Goal: Task Accomplishment & Management: Manage account settings

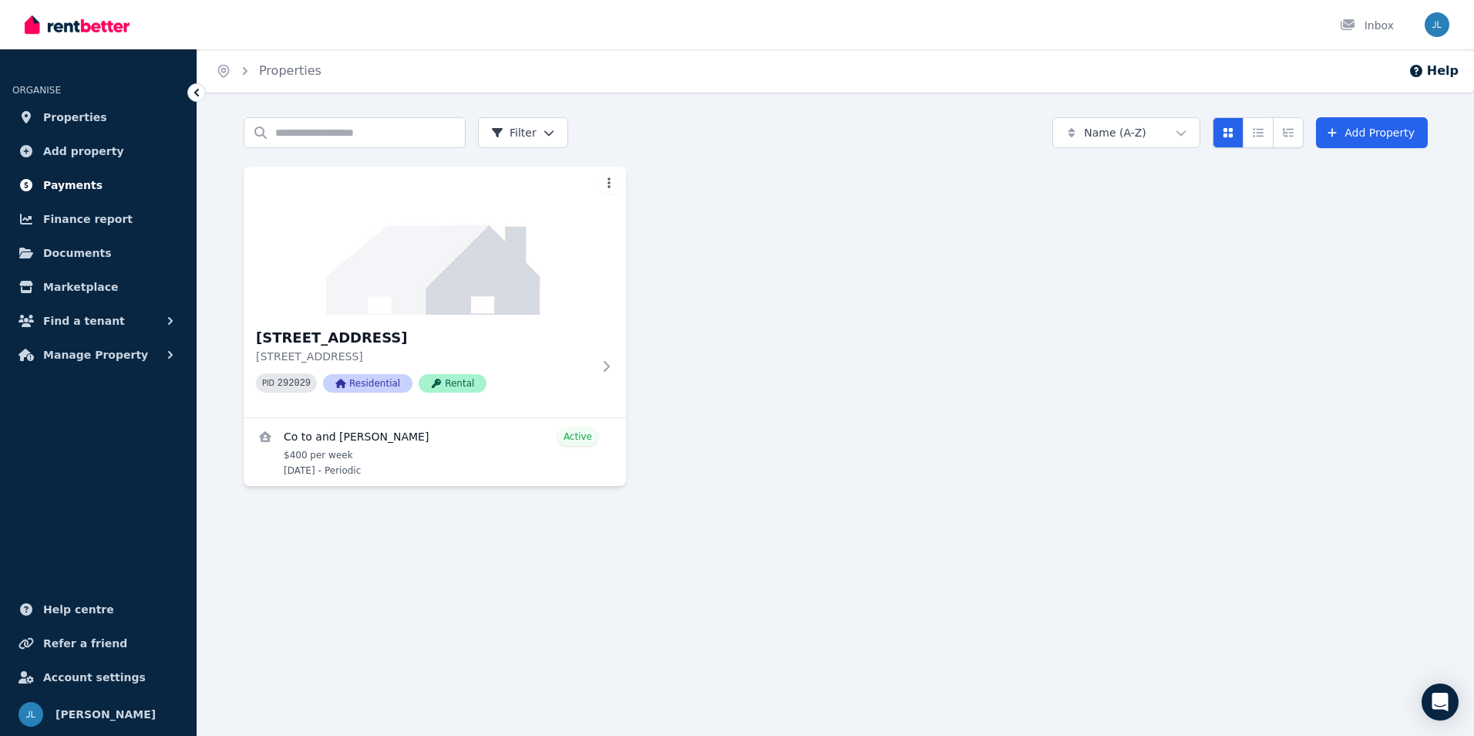
click at [88, 185] on span "Payments" at bounding box center [72, 185] width 59 height 19
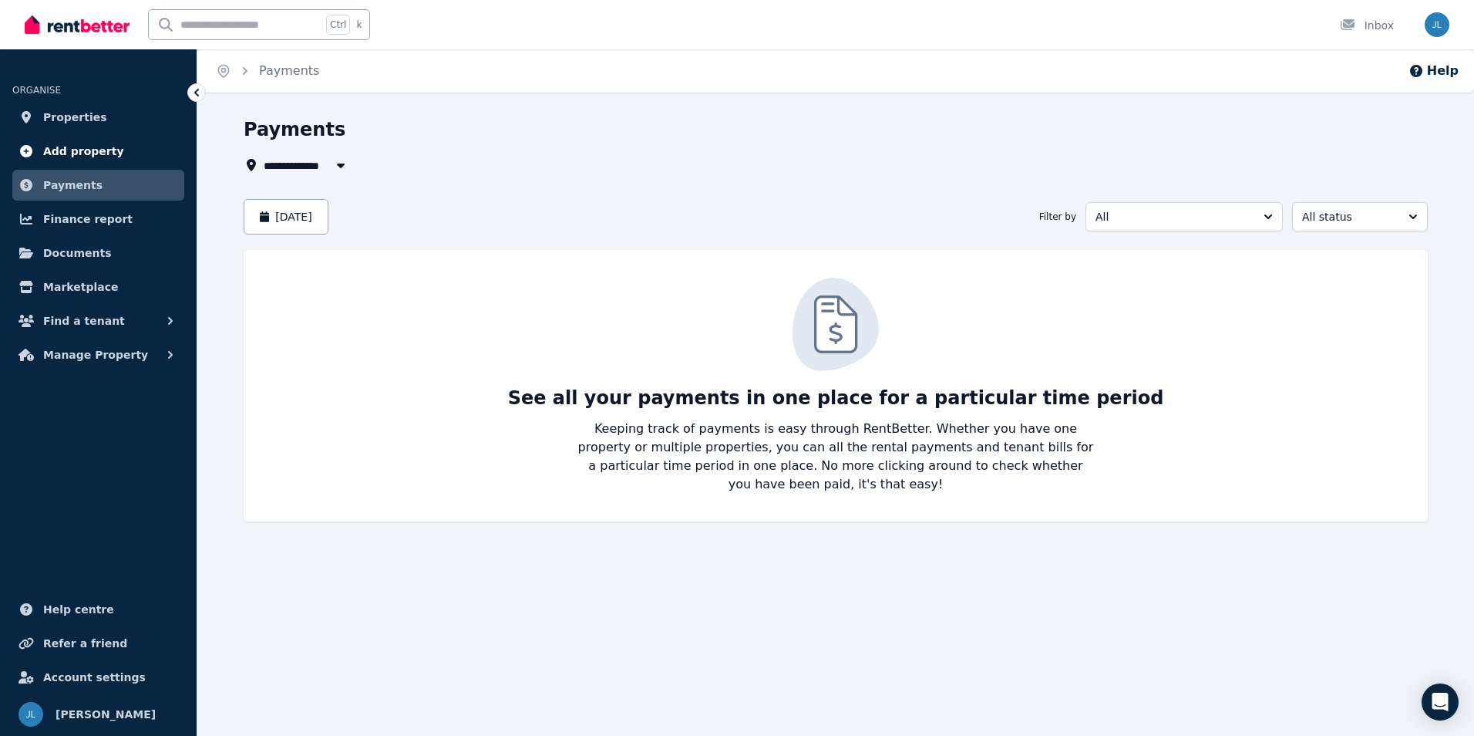
click at [106, 157] on span "Add property" at bounding box center [83, 151] width 81 height 19
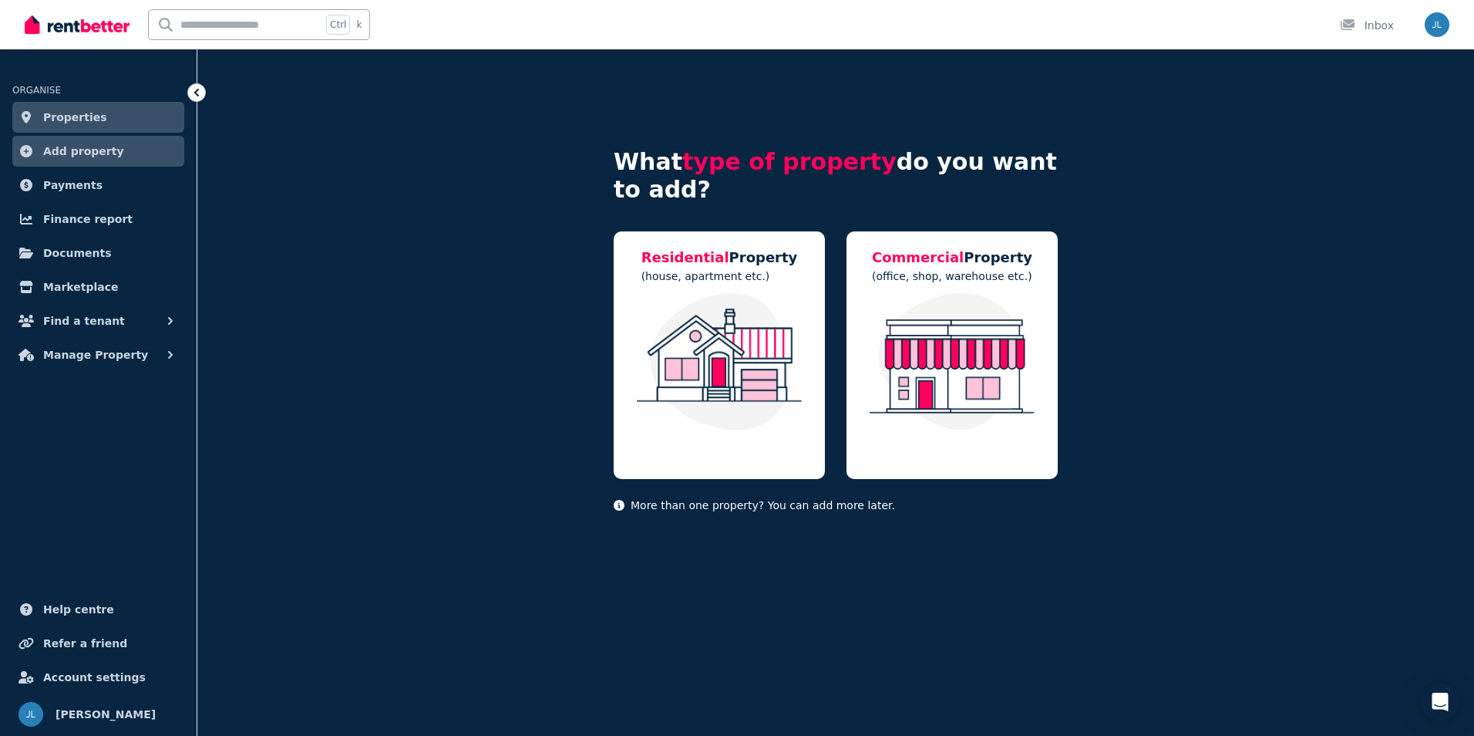
click at [98, 130] on link "Properties" at bounding box center [98, 117] width 172 height 31
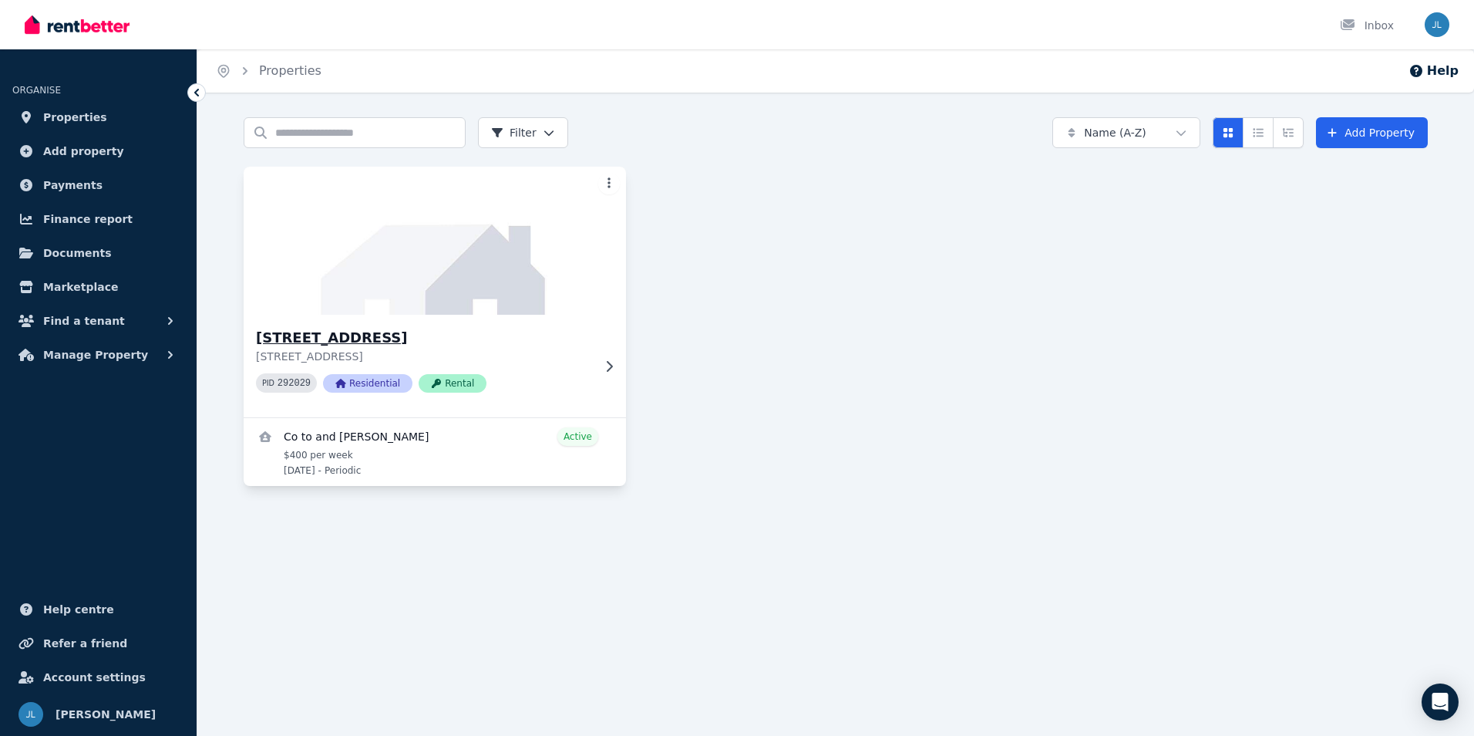
click at [312, 304] on img at bounding box center [435, 241] width 402 height 156
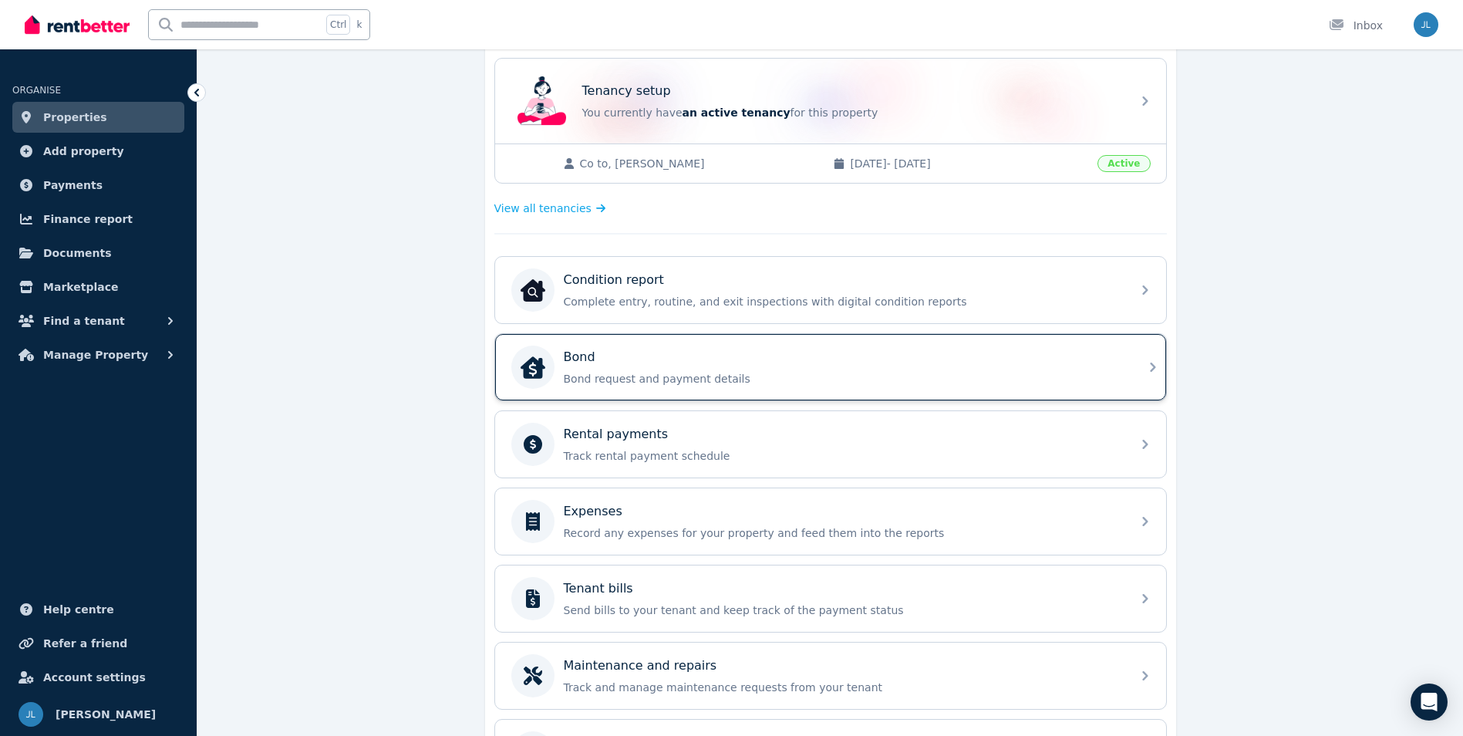
scroll to position [386, 0]
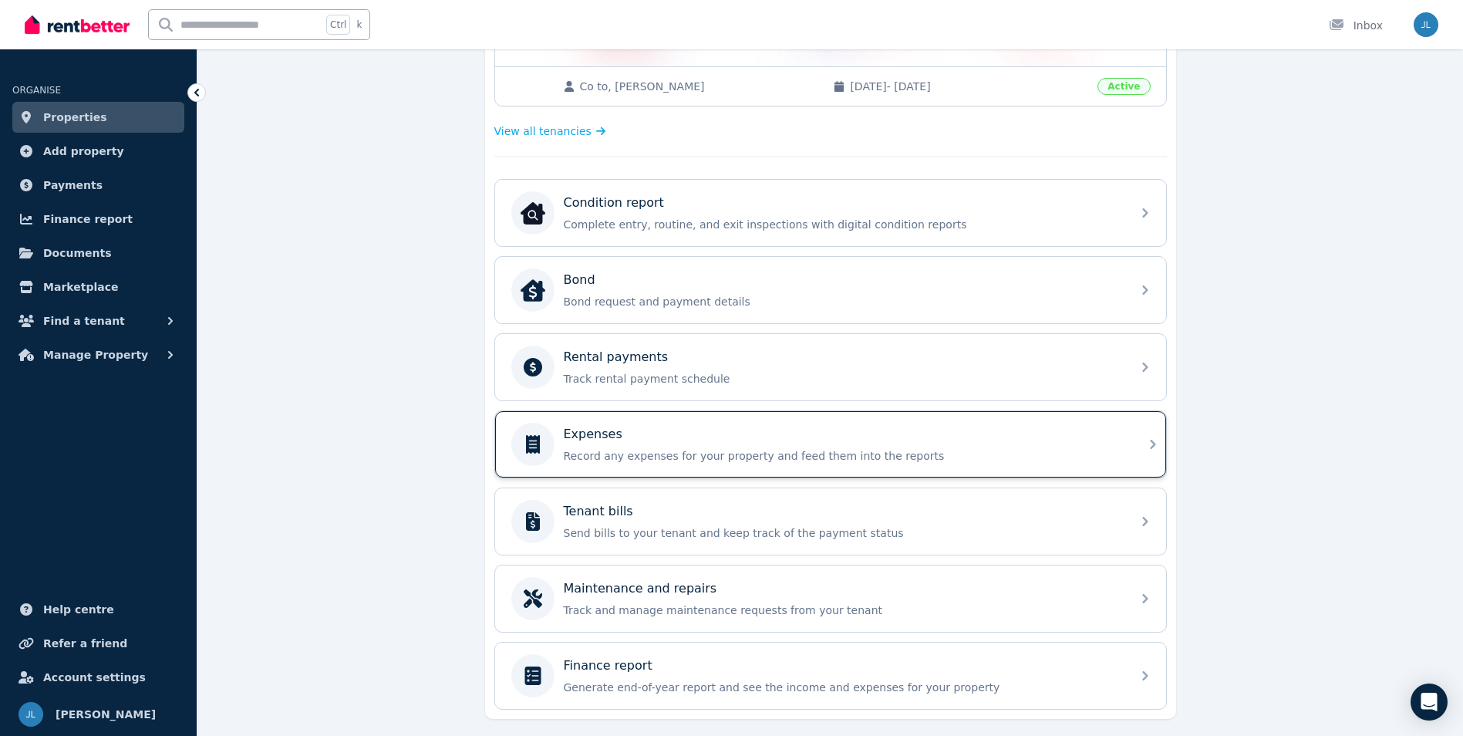
click at [746, 466] on div "Expenses Record any expenses for your property and feed them into the reports" at bounding box center [830, 444] width 671 height 66
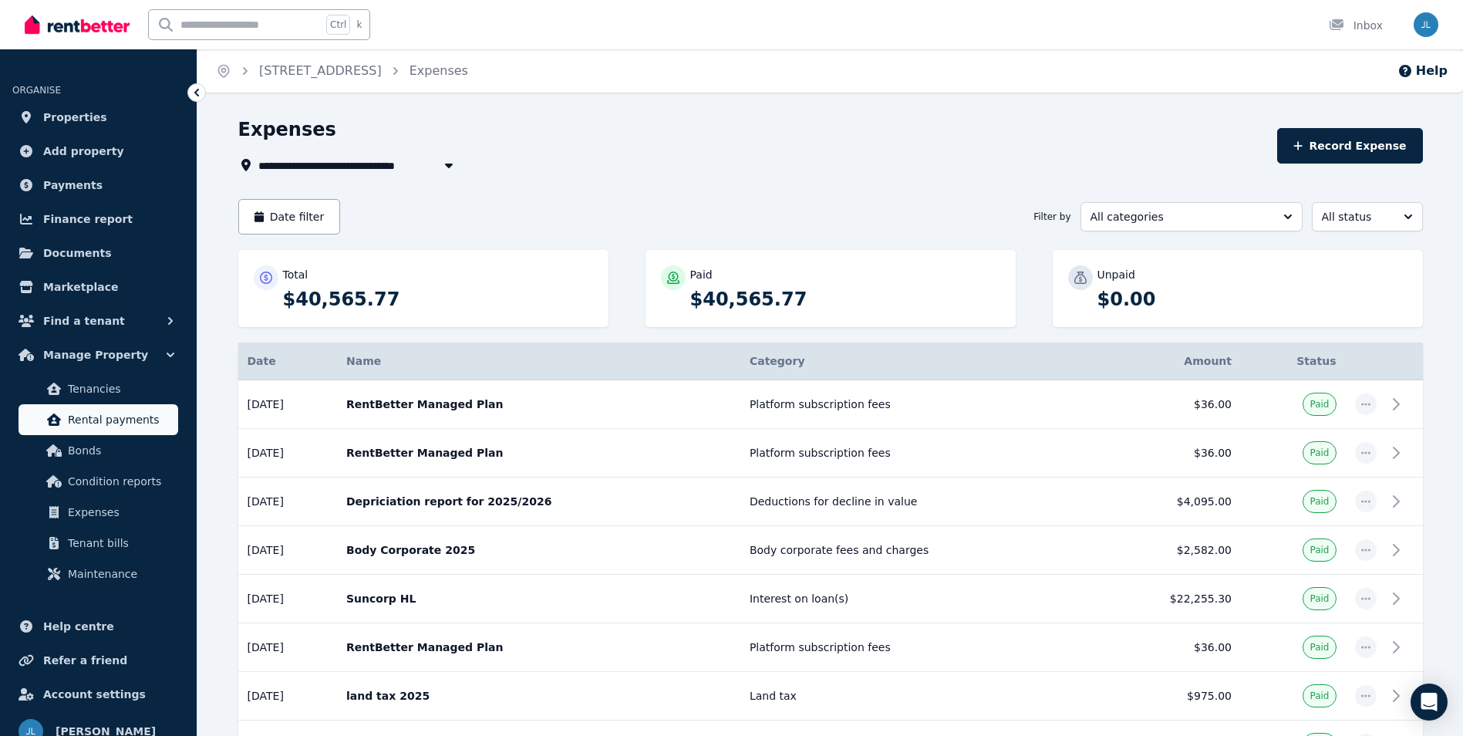
click at [76, 423] on span "Rental payments" at bounding box center [120, 419] width 104 height 19
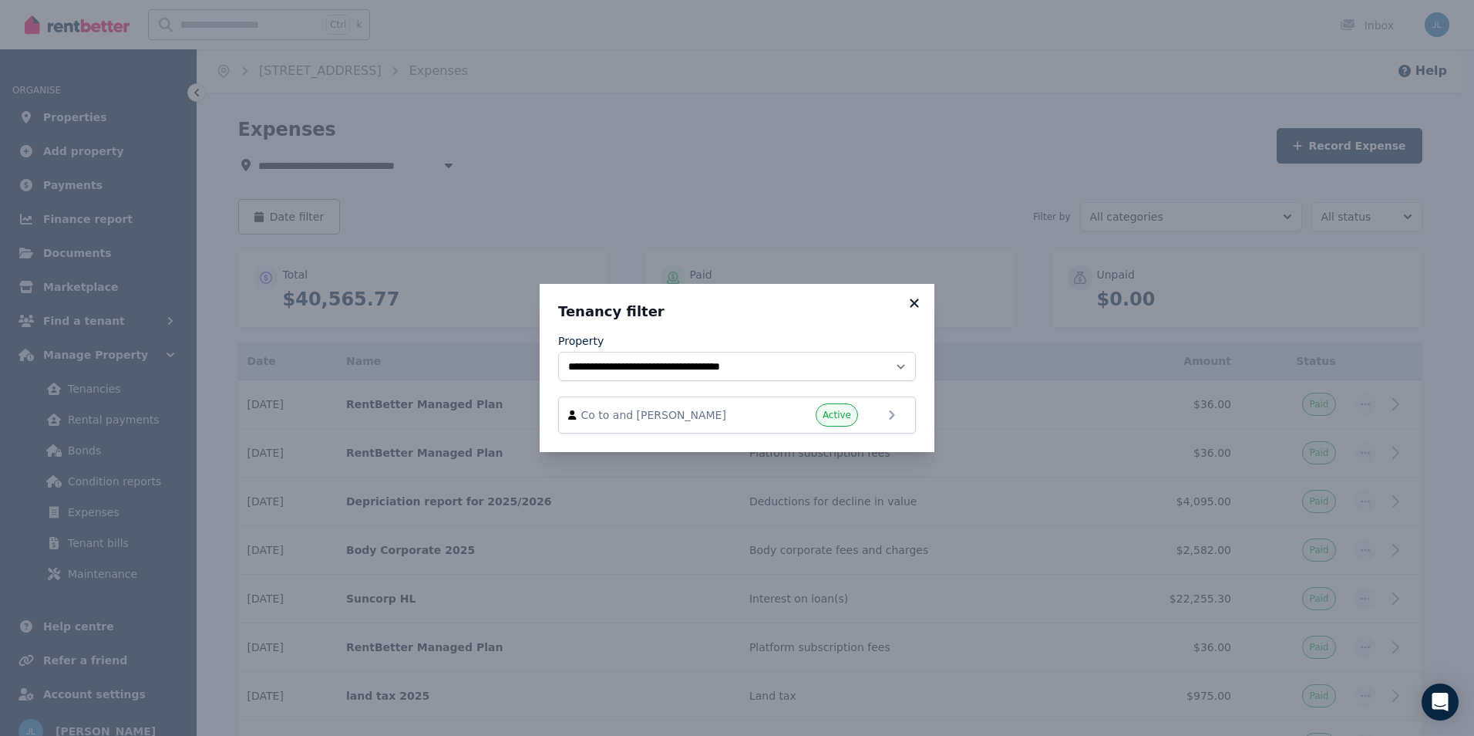
click at [916, 302] on icon at bounding box center [914, 302] width 8 height 8
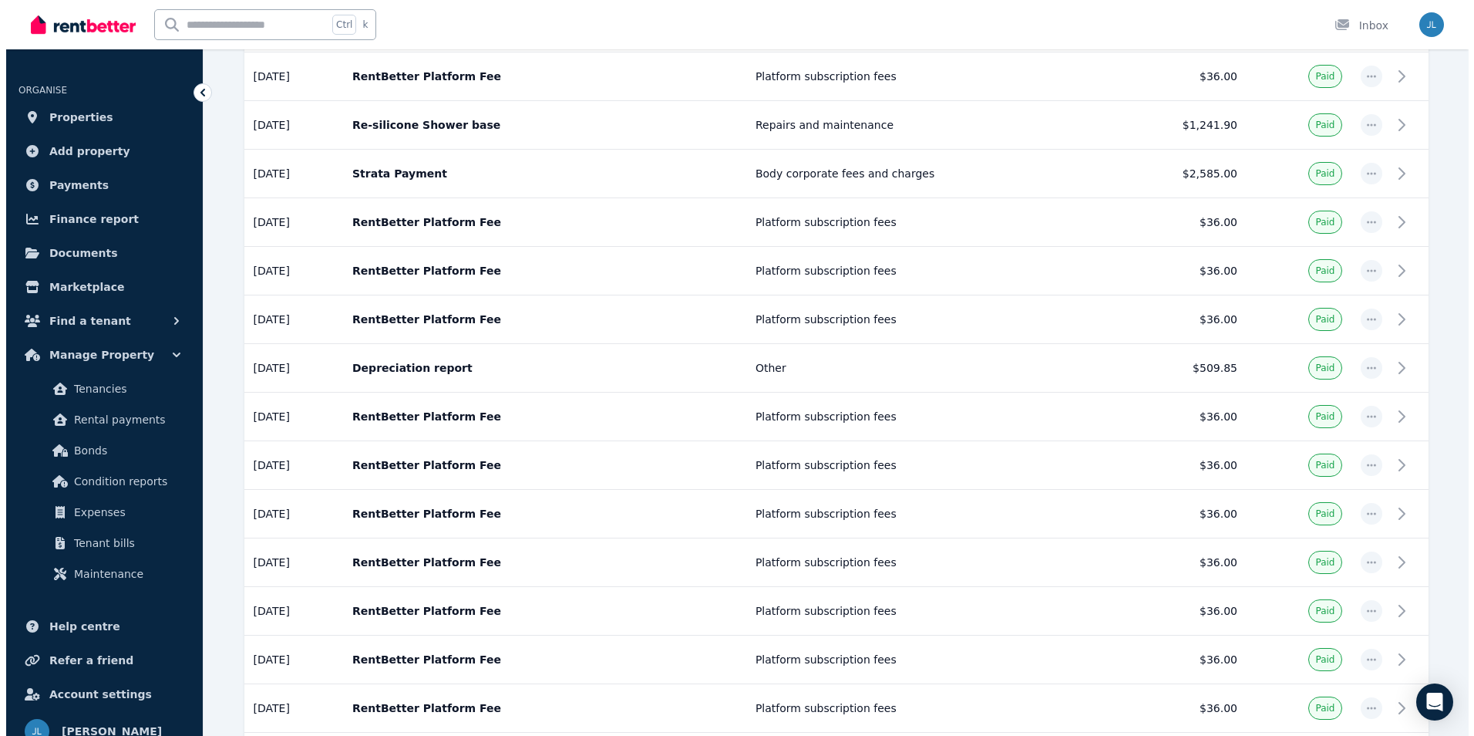
scroll to position [2010, 0]
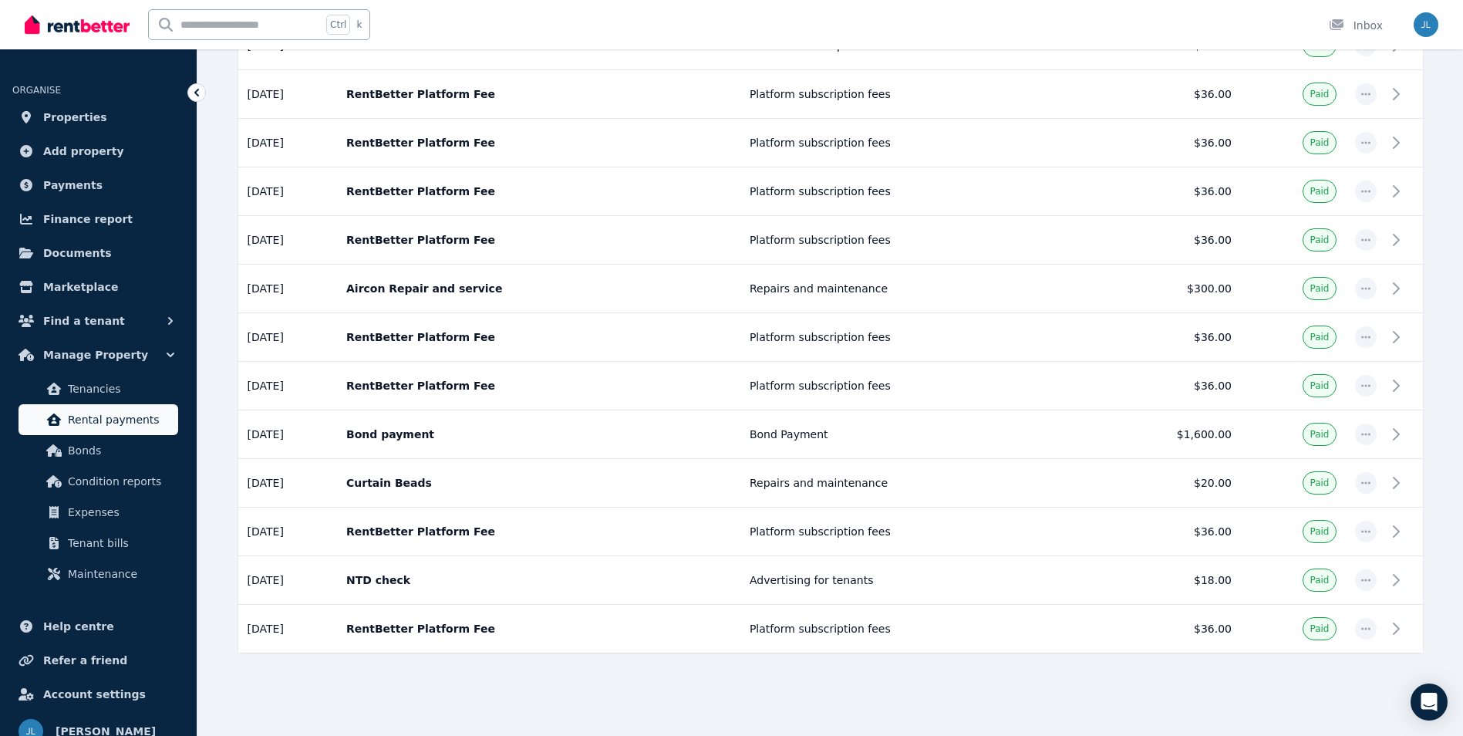
click at [103, 419] on span "Rental payments" at bounding box center [120, 419] width 104 height 19
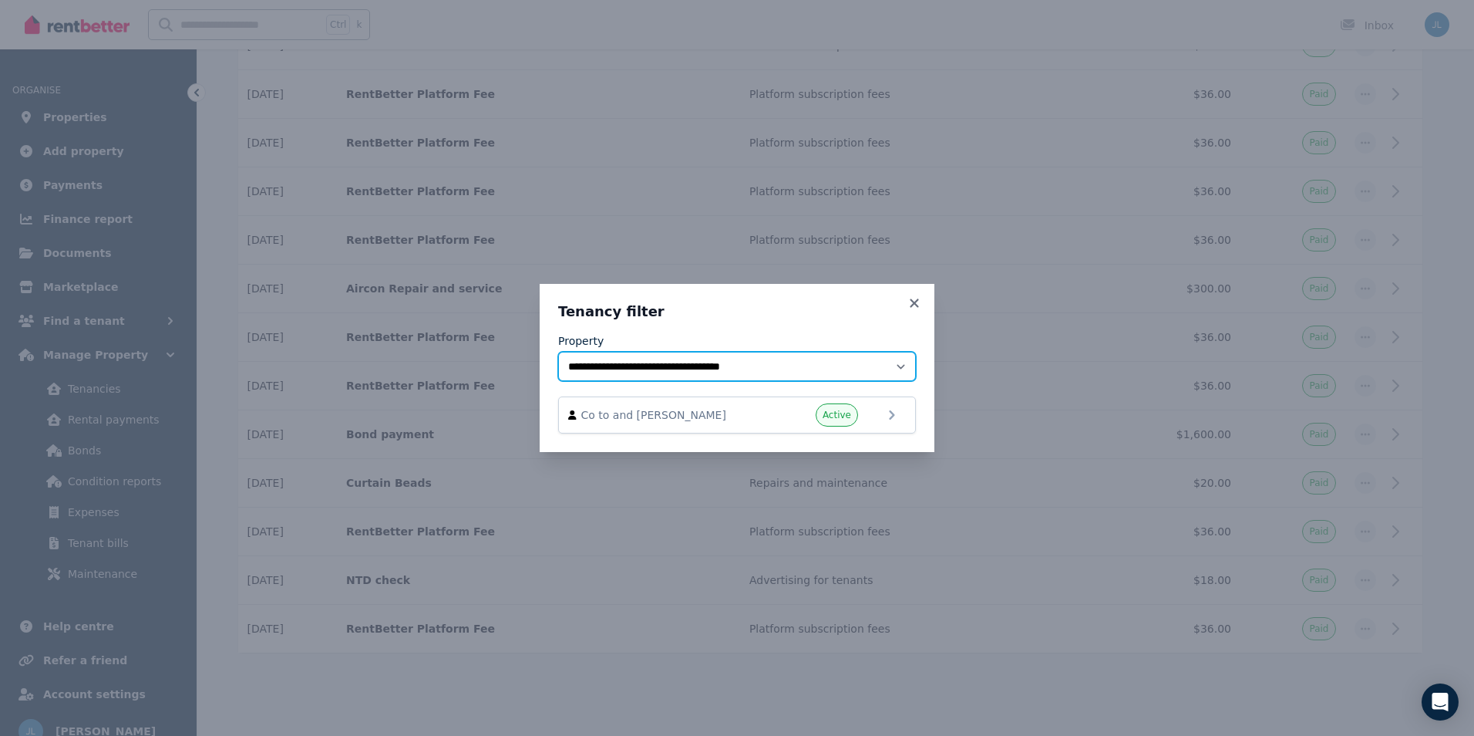
click at [717, 369] on select "**********" at bounding box center [737, 366] width 358 height 29
click at [558, 352] on select "**********" at bounding box center [737, 366] width 358 height 29
click at [809, 409] on div "Active" at bounding box center [812, 414] width 93 height 23
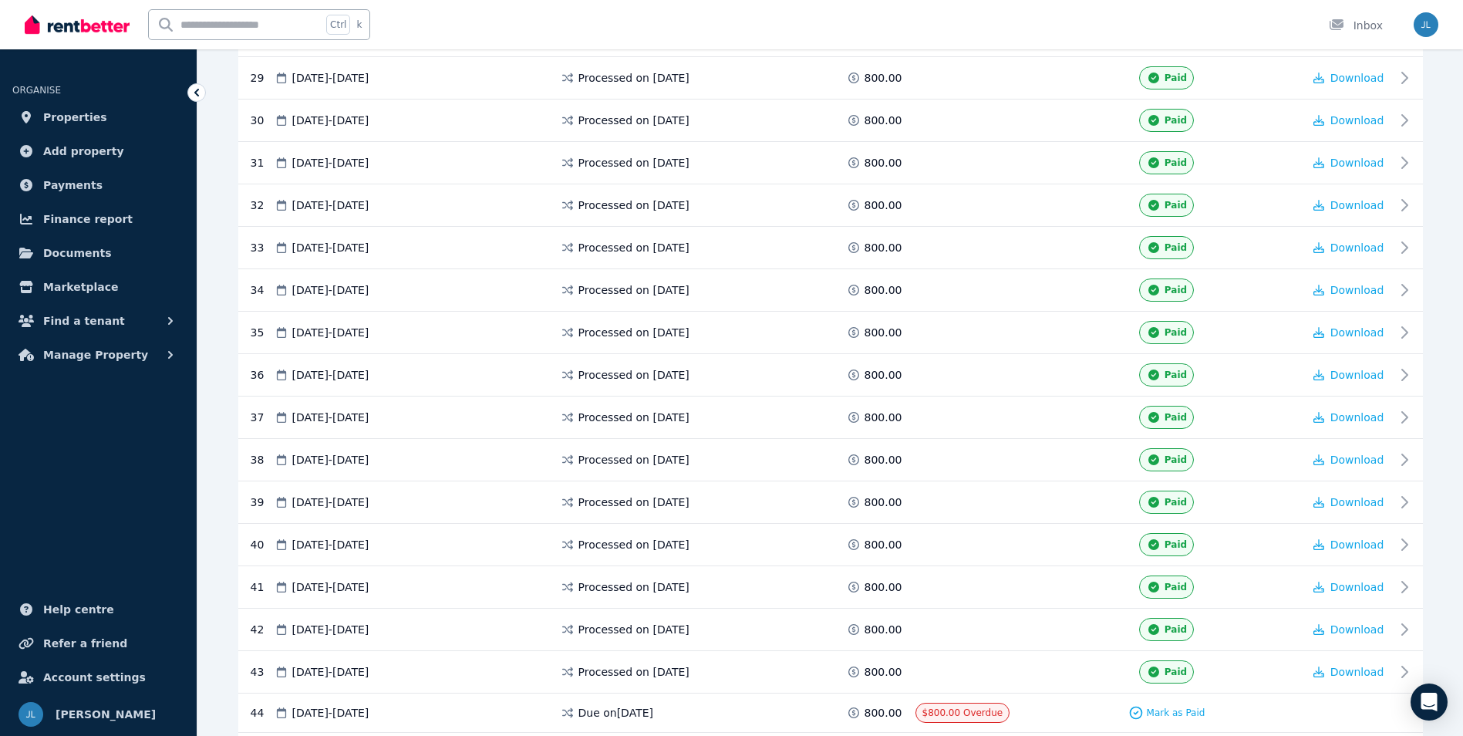
scroll to position [1941, 0]
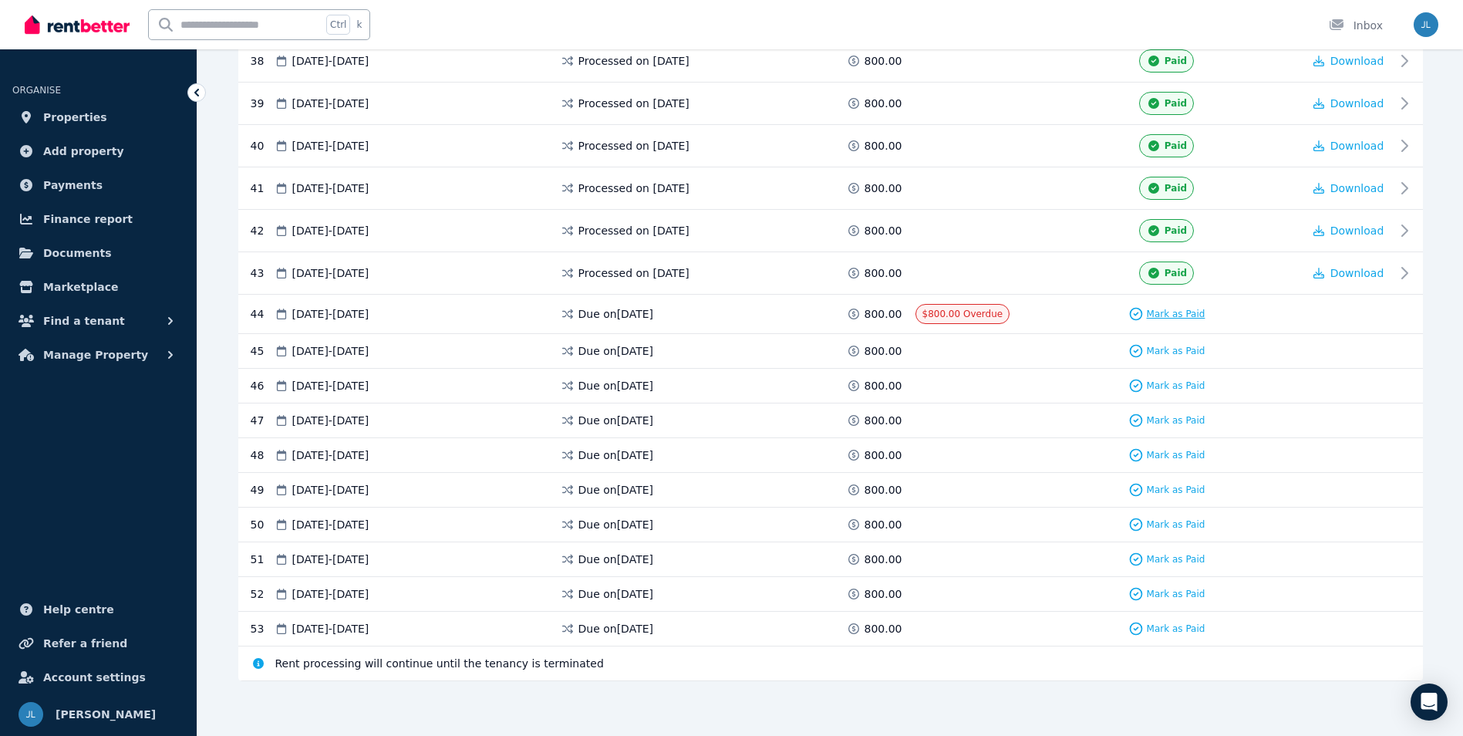
click at [1157, 314] on span "Mark as Paid" at bounding box center [1176, 314] width 59 height 12
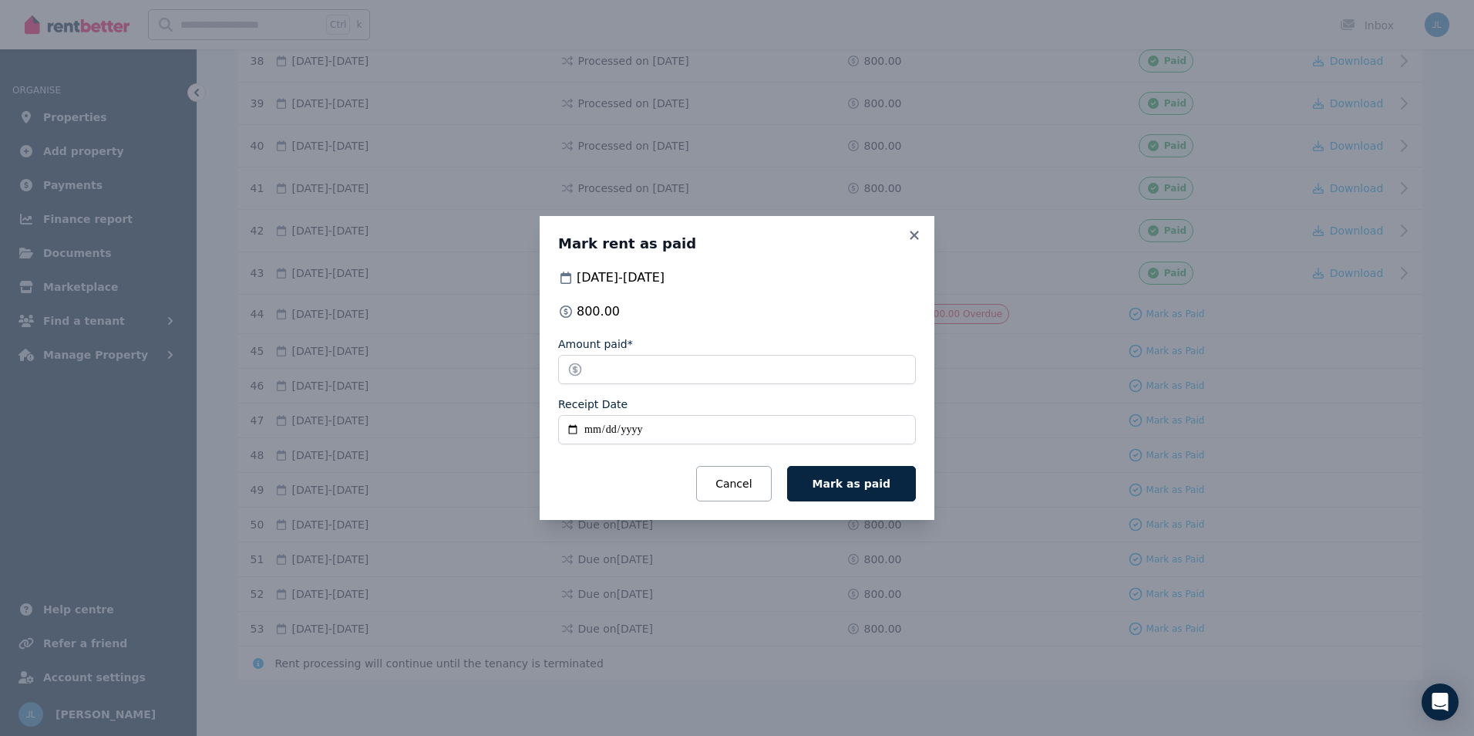
click at [589, 429] on input "Receipt Date" at bounding box center [737, 429] width 358 height 29
type input "**********"
click at [854, 489] on button "Mark as paid" at bounding box center [851, 483] width 129 height 35
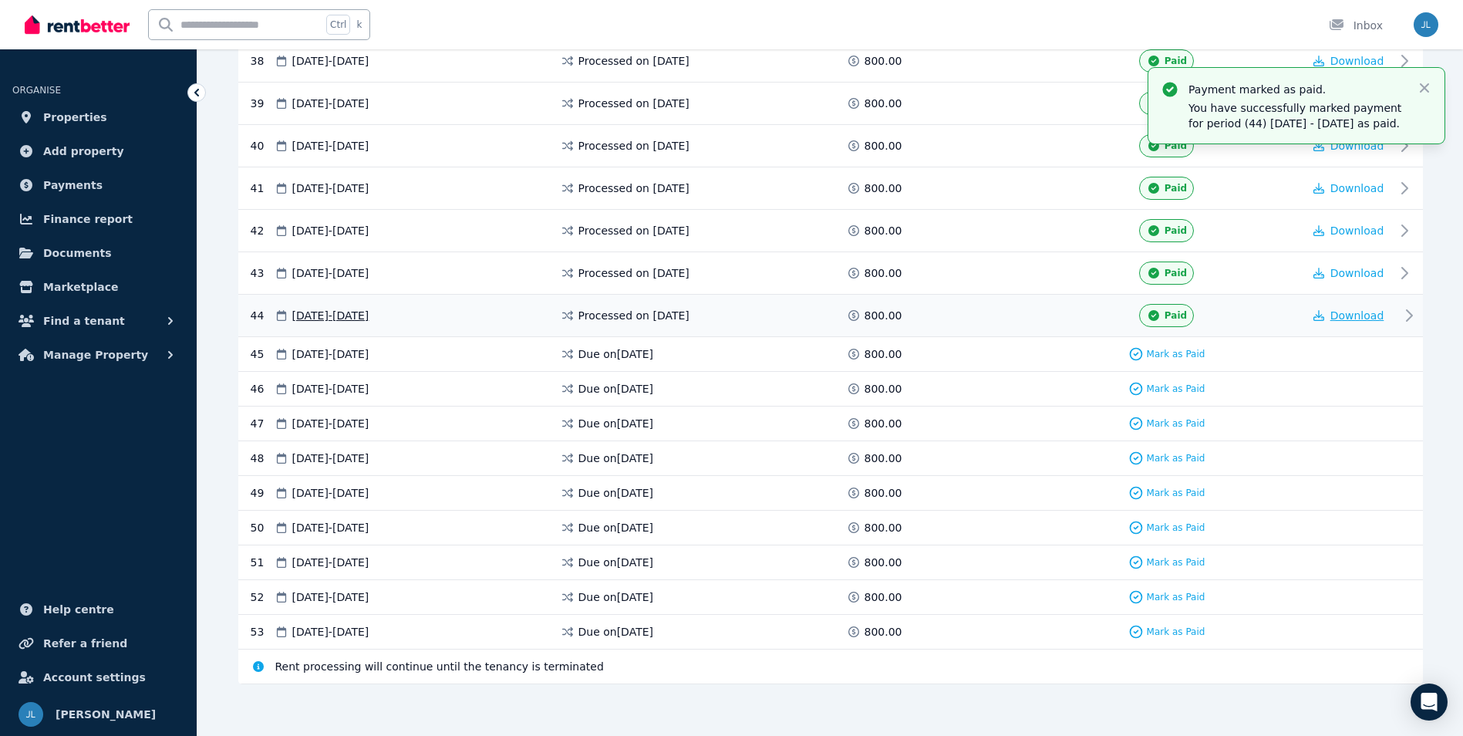
click at [1348, 309] on span "Download" at bounding box center [1357, 315] width 54 height 12
click at [85, 216] on span "Finance report" at bounding box center [87, 219] width 89 height 19
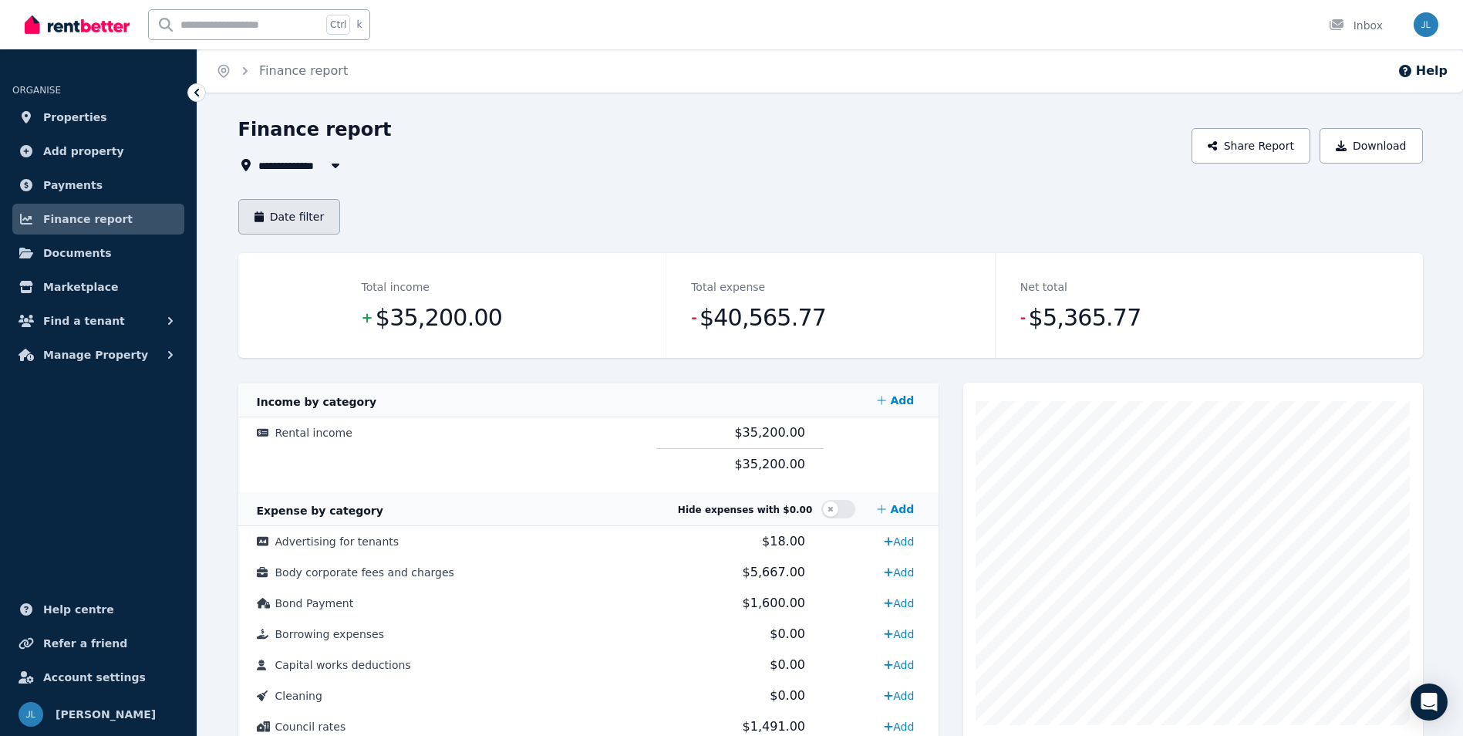
click at [311, 217] on button "Date filter" at bounding box center [289, 216] width 103 height 35
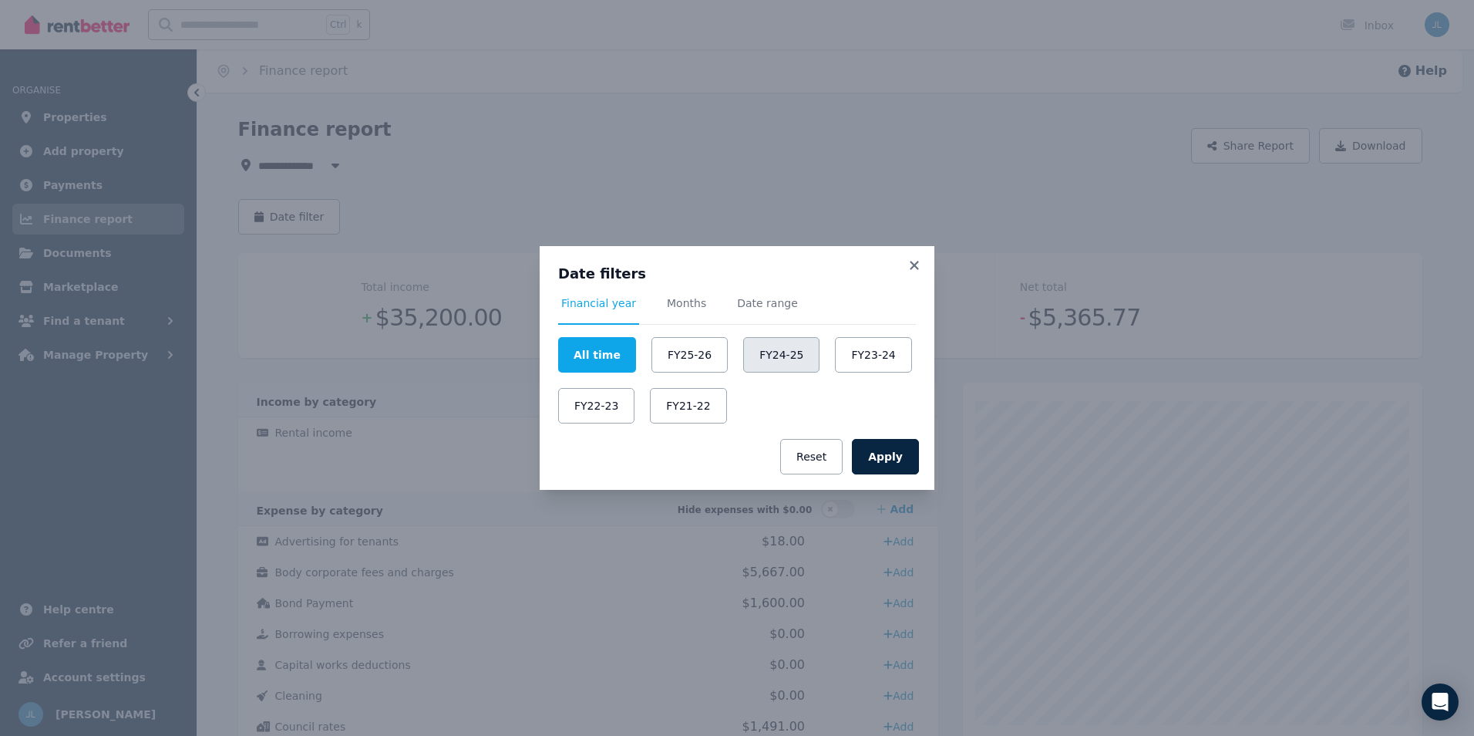
click at [783, 363] on button "FY24-25" at bounding box center [781, 354] width 76 height 35
click at [869, 456] on button "Apply" at bounding box center [885, 456] width 67 height 35
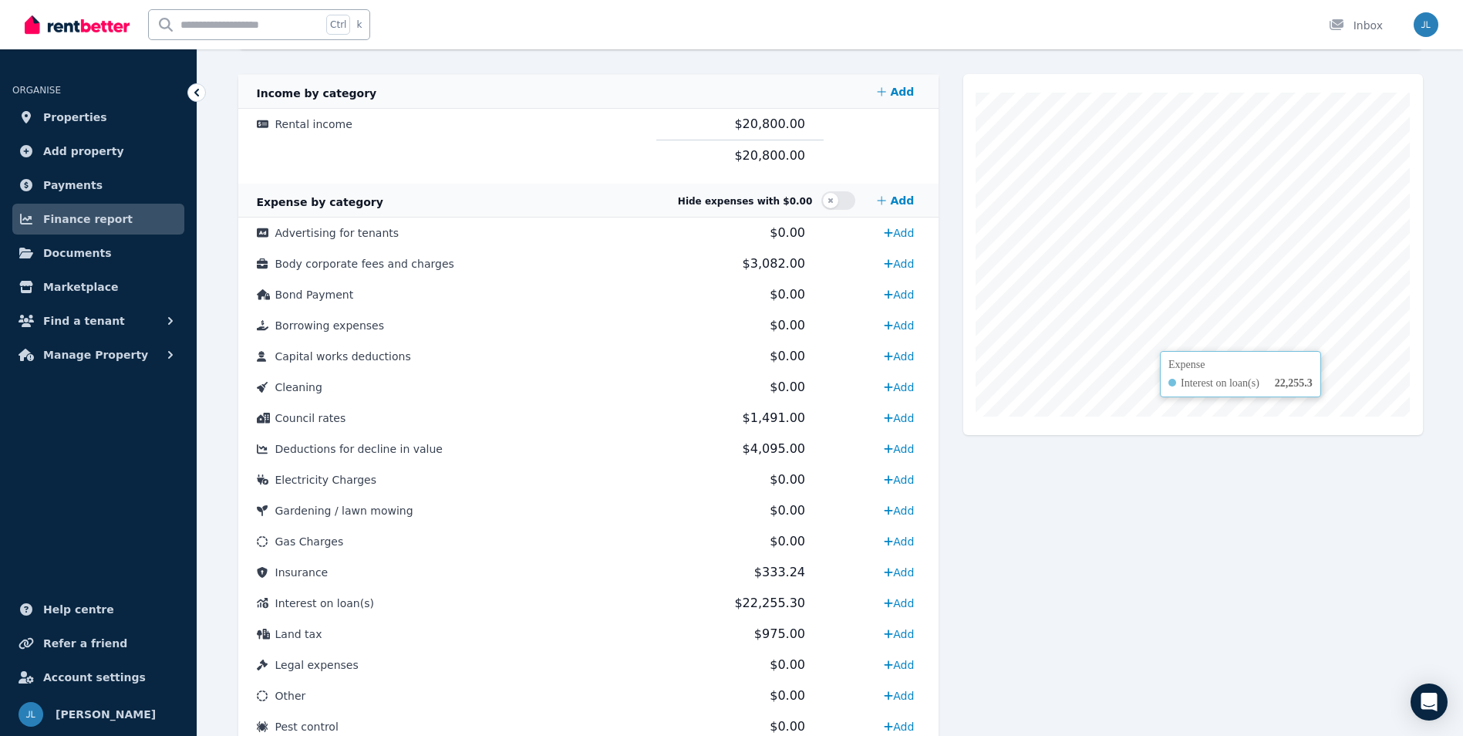
scroll to position [386, 0]
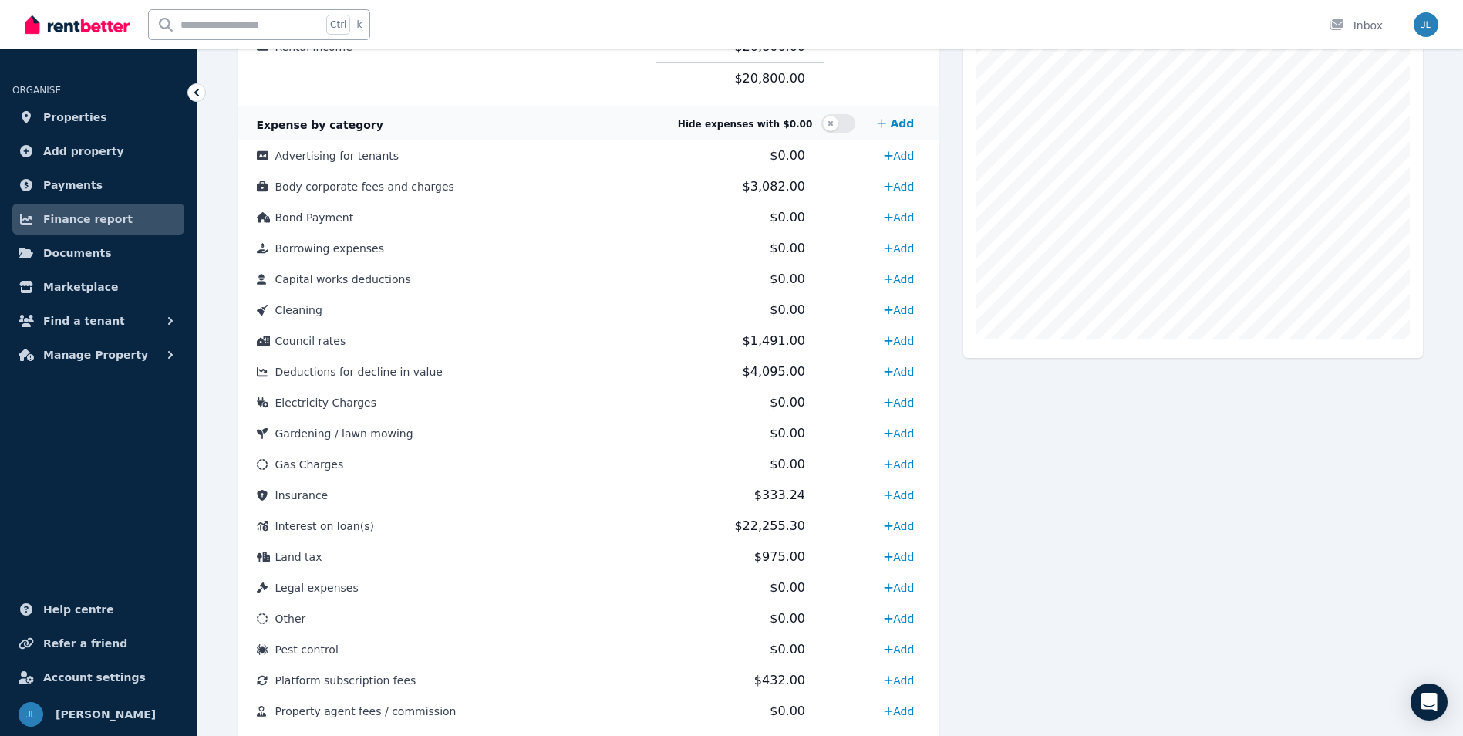
click at [1179, 532] on div "Expense Interest on loan(s) 22,255.3" at bounding box center [1192, 467] width 459 height 940
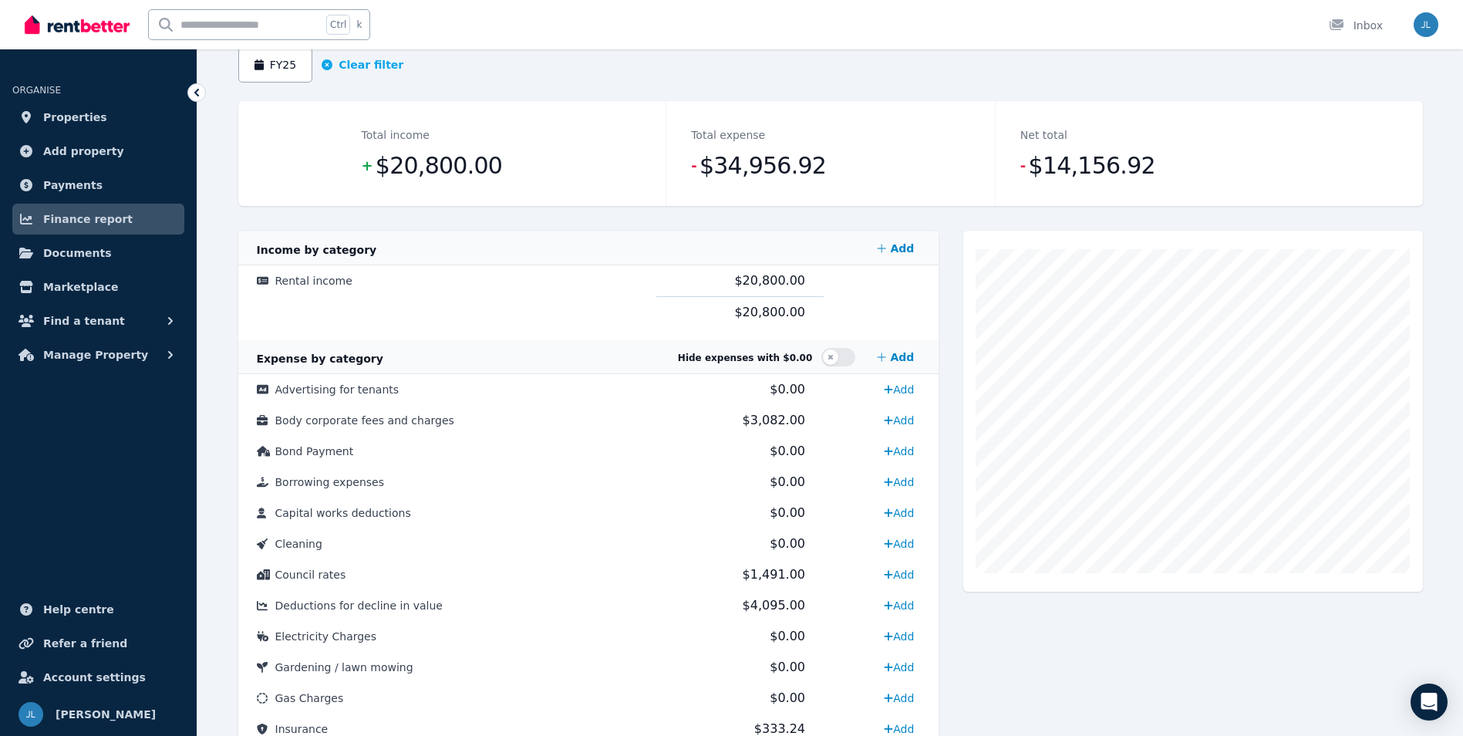
scroll to position [0, 0]
